Goal: Find specific page/section: Find specific page/section

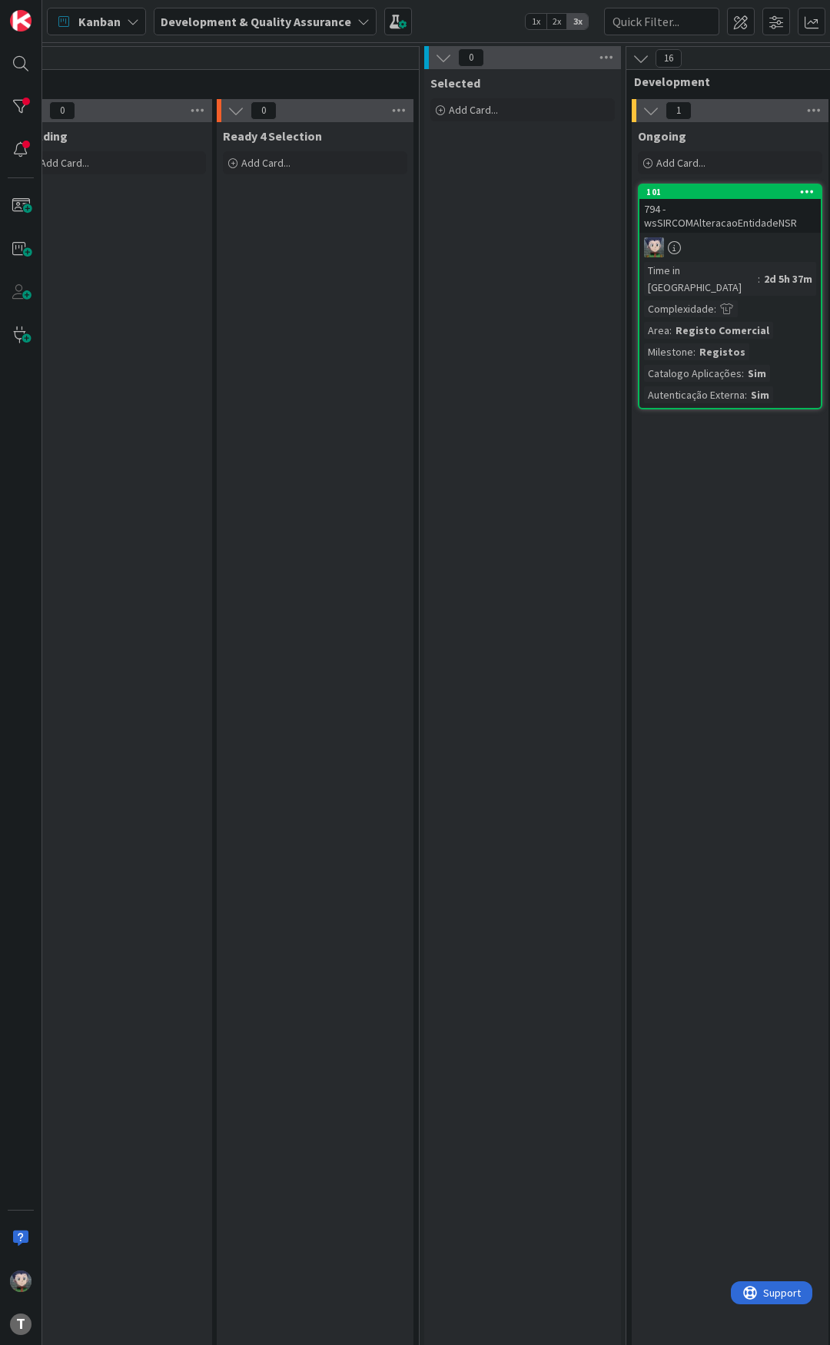
scroll to position [0, 614]
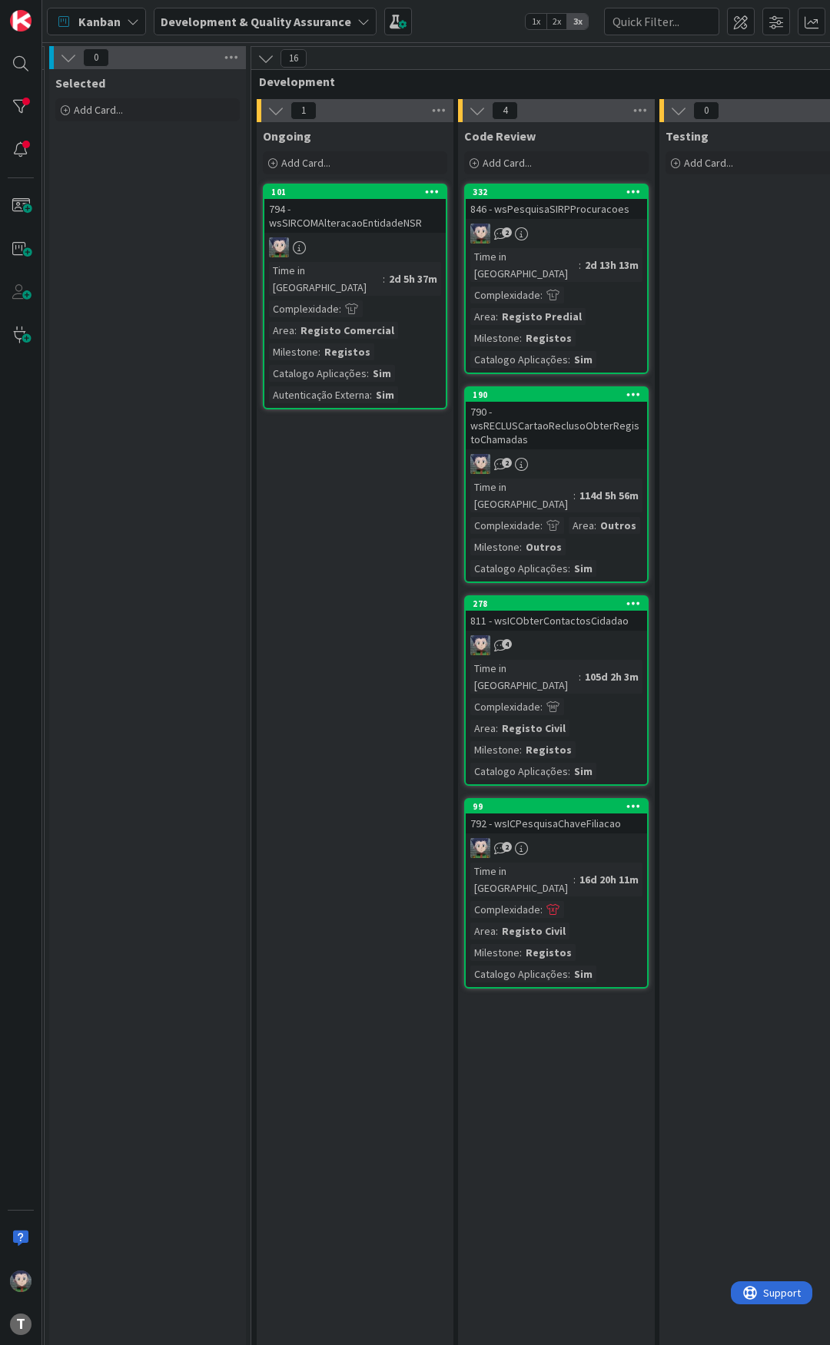
click at [345, 214] on div "794 - wsSIRCOMAlteracaoEntidadeNSR" at bounding box center [354, 216] width 181 height 34
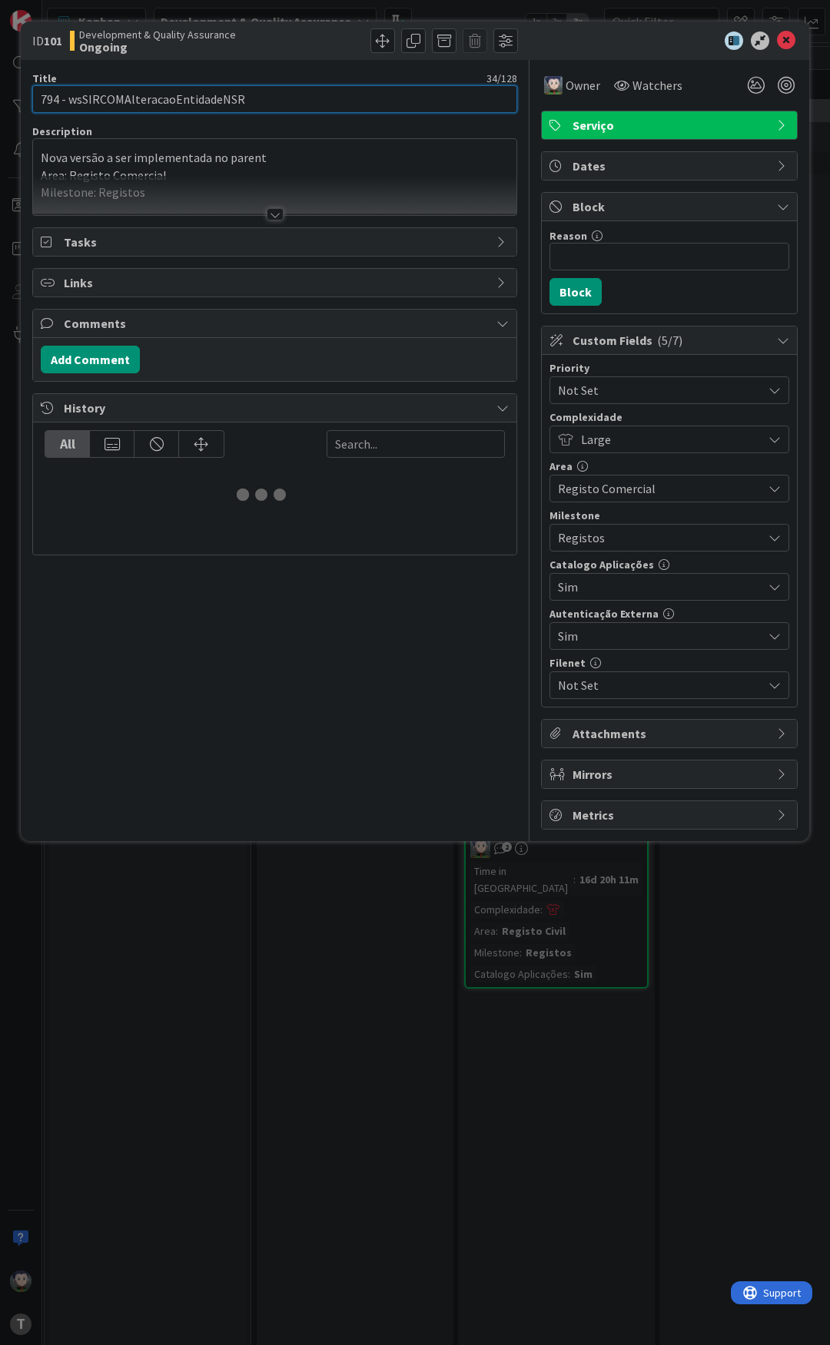
click at [178, 96] on input "794 - wsSIRCOMAlteracaoEntidadeNSR" at bounding box center [274, 99] width 485 height 28
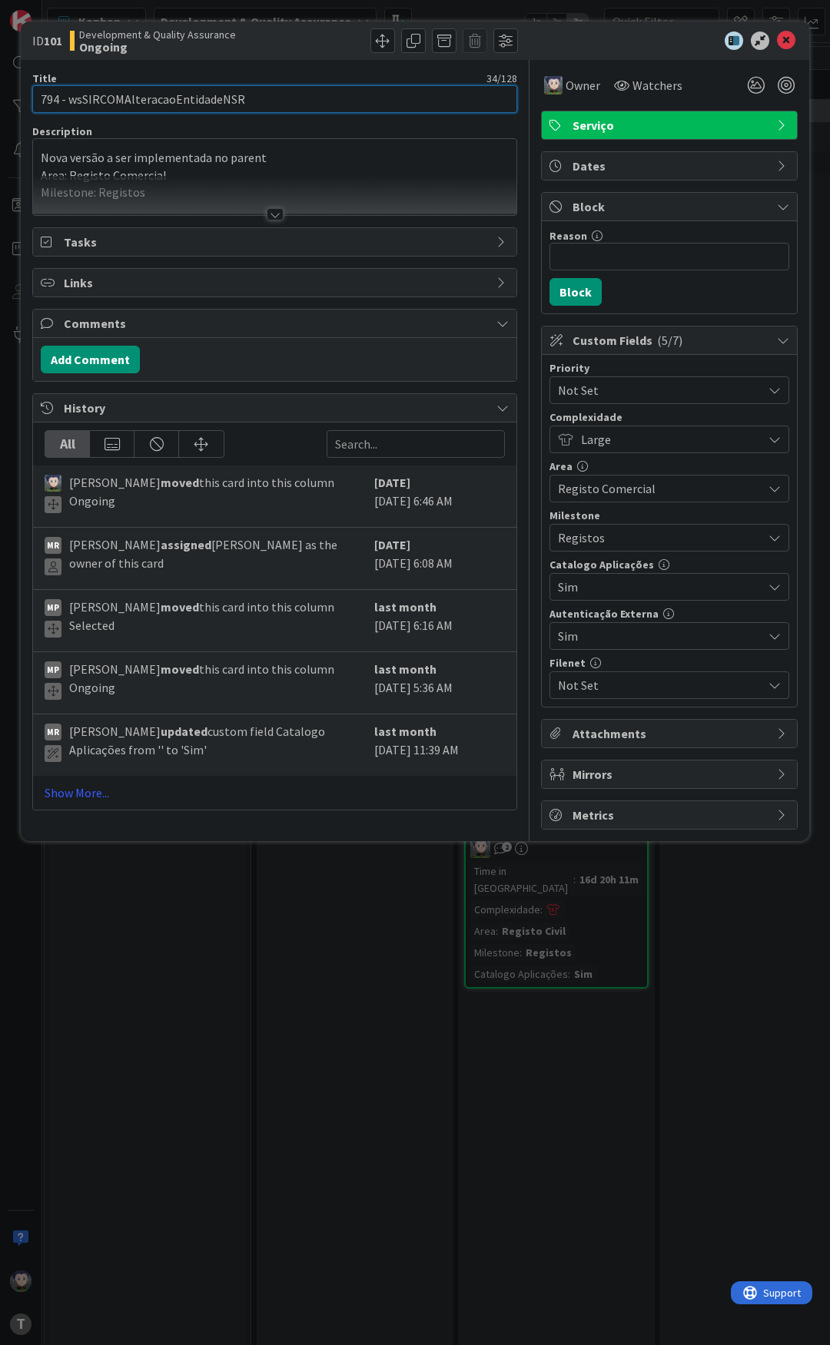
click at [178, 96] on input "794 - wsSIRCOMAlteracaoEntidadeNSR" at bounding box center [274, 99] width 485 height 28
click at [787, 43] on icon at bounding box center [786, 40] width 18 height 18
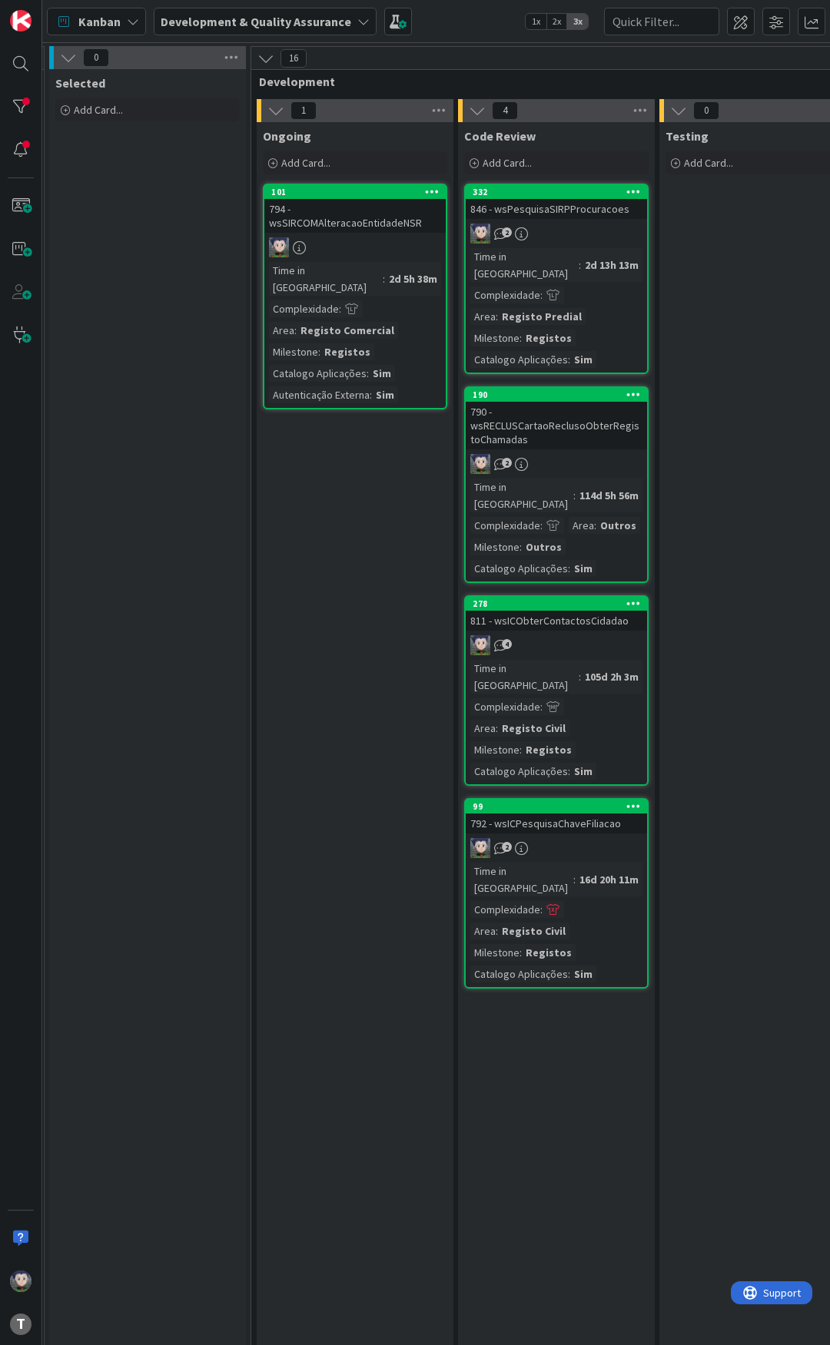
click at [351, 216] on div "794 - wsSIRCOMAlteracaoEntidadeNSR" at bounding box center [354, 216] width 181 height 34
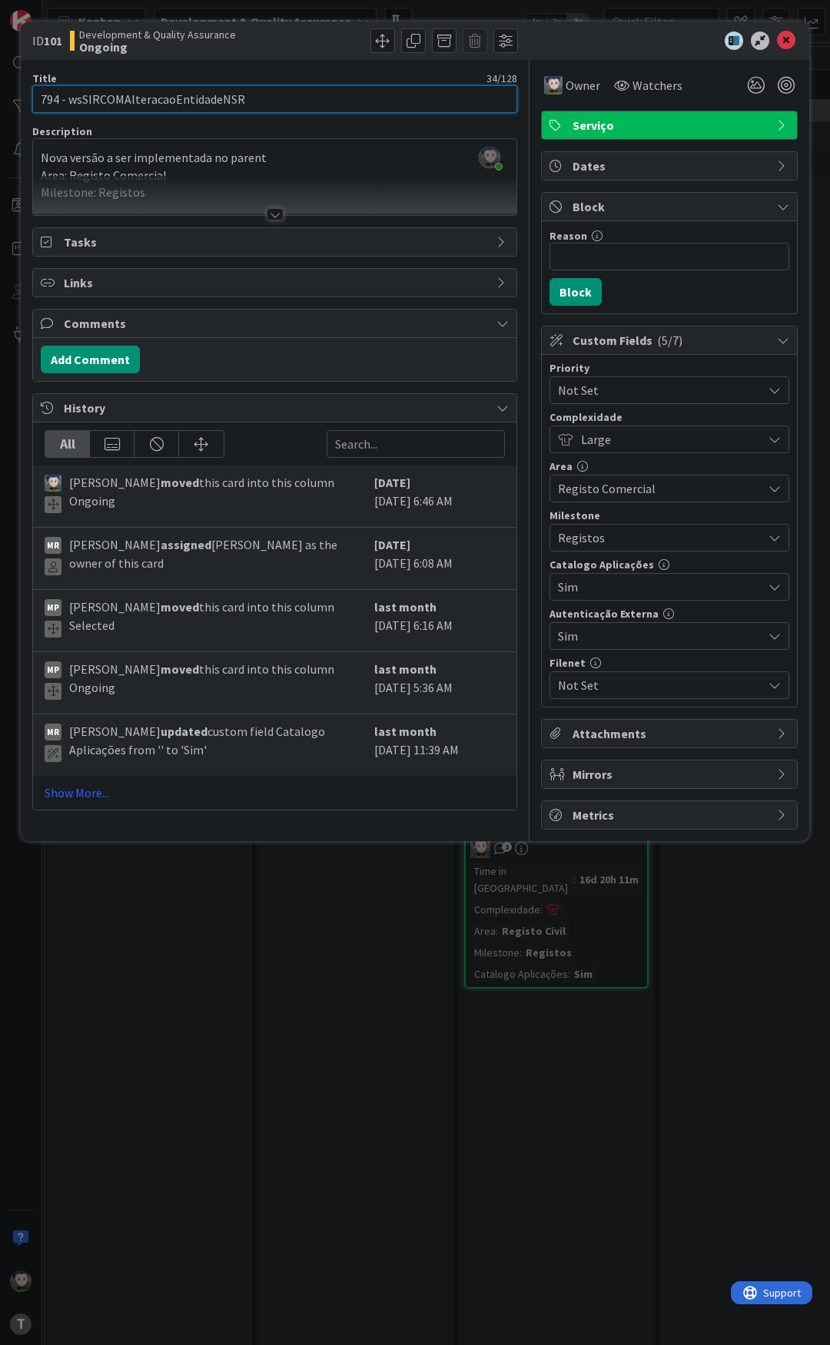
click at [174, 99] on input "794 - wsSIRCOMAlteracaoEntidadeNSR" at bounding box center [274, 99] width 485 height 28
click at [187, 107] on input "794 - wsSIRCOMAlteracaoEntidadeNSR" at bounding box center [274, 99] width 485 height 28
click at [356, 89] on input "794 - wsSIRCOMAlteracaoEntidadeNSR" at bounding box center [274, 99] width 485 height 28
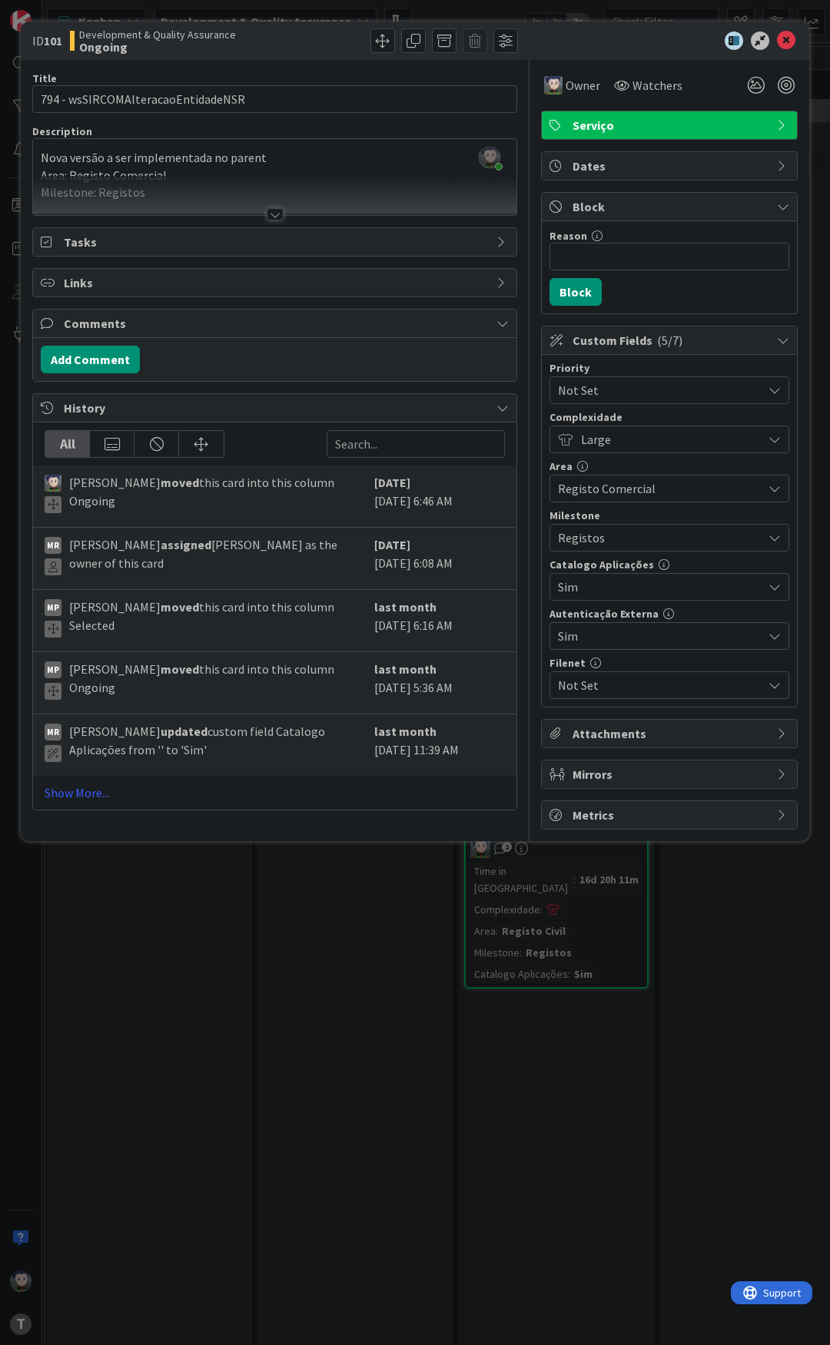
click at [329, 48] on div at bounding box center [398, 40] width 239 height 25
